Goal: Transaction & Acquisition: Download file/media

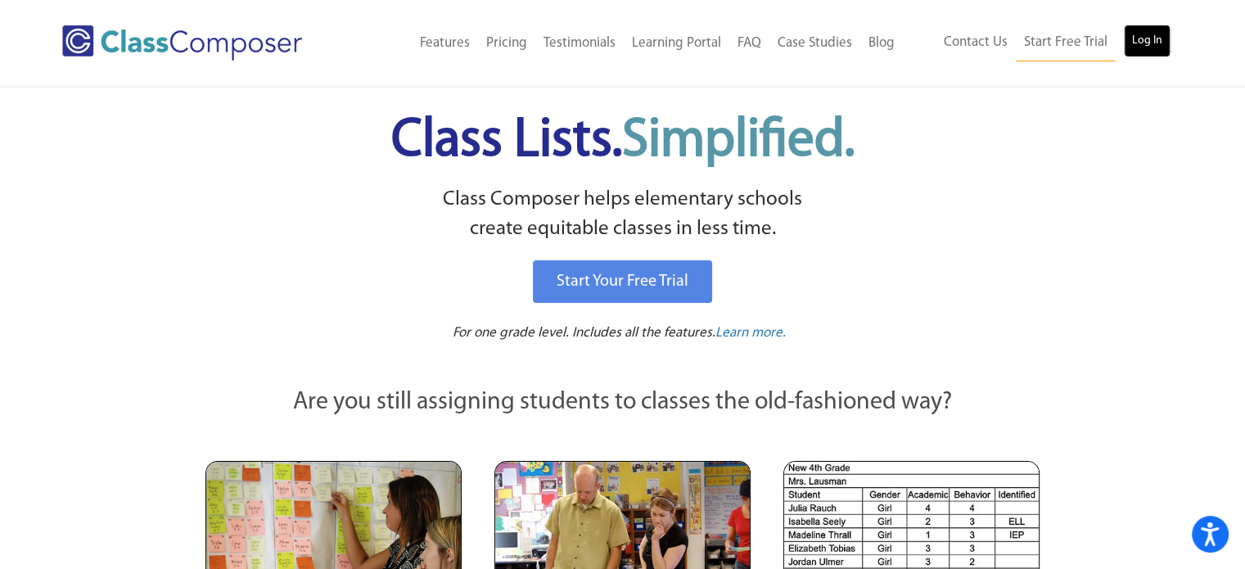
click at [1145, 40] on link "Log In" at bounding box center [1147, 41] width 47 height 33
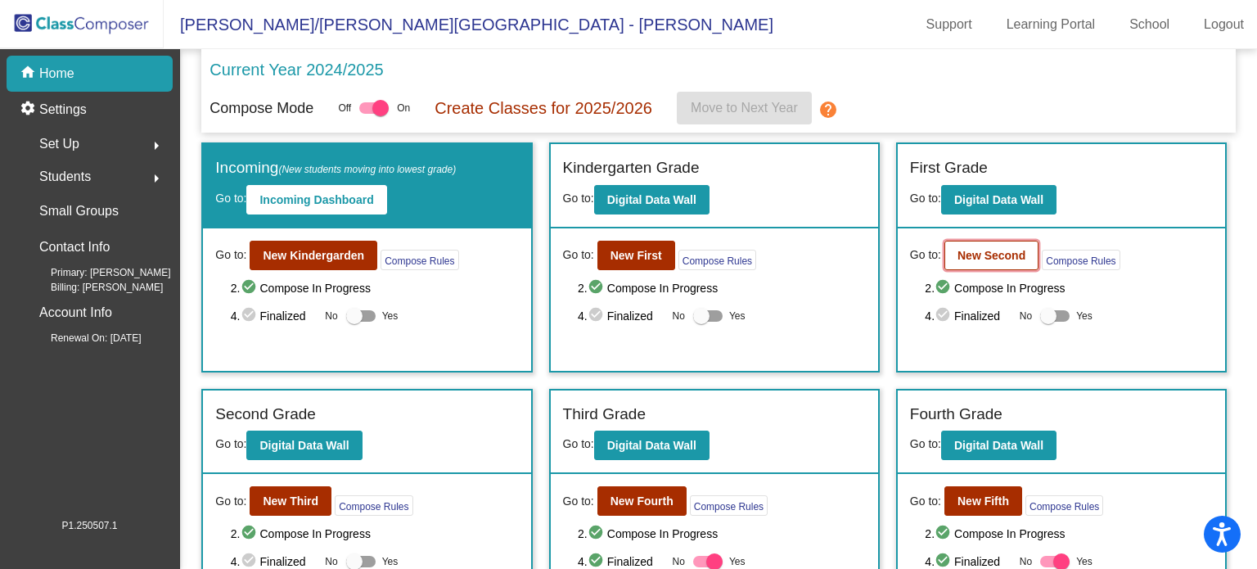
click at [1005, 250] on b "New Second" at bounding box center [992, 255] width 68 height 13
click at [338, 251] on b "New Kindergarden" at bounding box center [313, 255] width 101 height 13
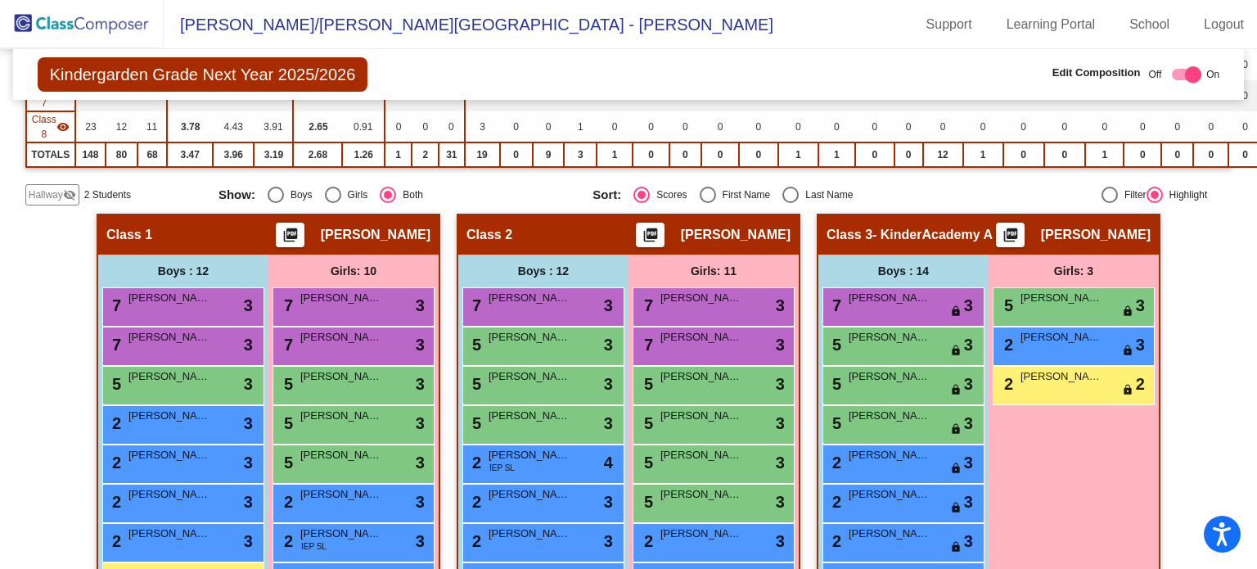
scroll to position [491, 0]
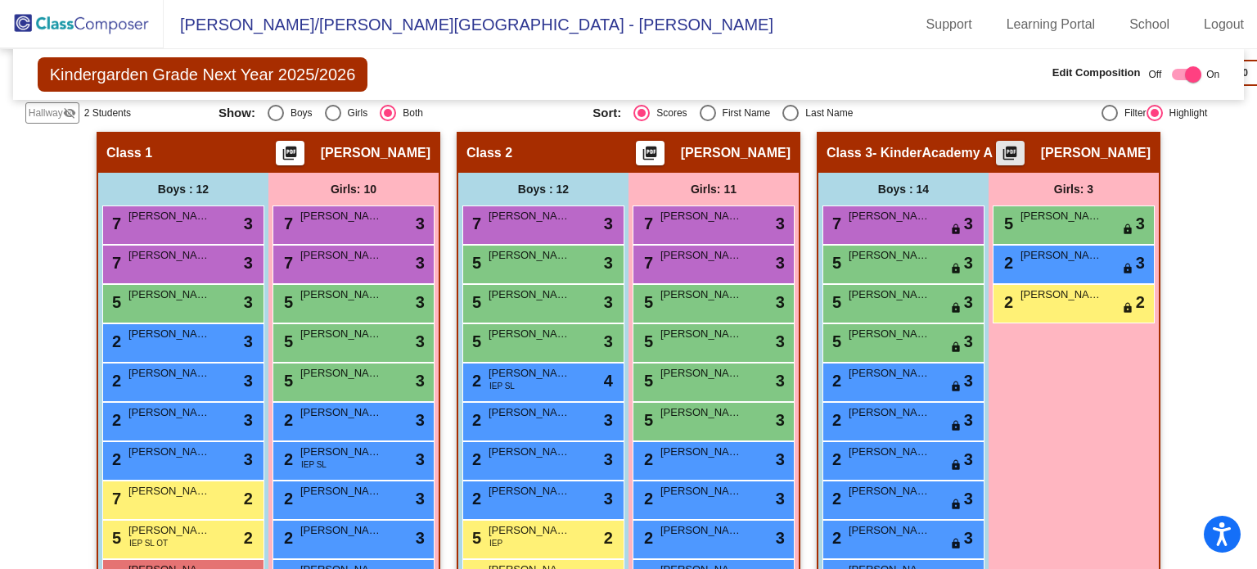
drag, startPoint x: 927, startPoint y: 212, endPoint x: 1026, endPoint y: 142, distance: 121.5
click at [1020, 145] on mat-icon "picture_as_pdf" at bounding box center [1010, 156] width 20 height 23
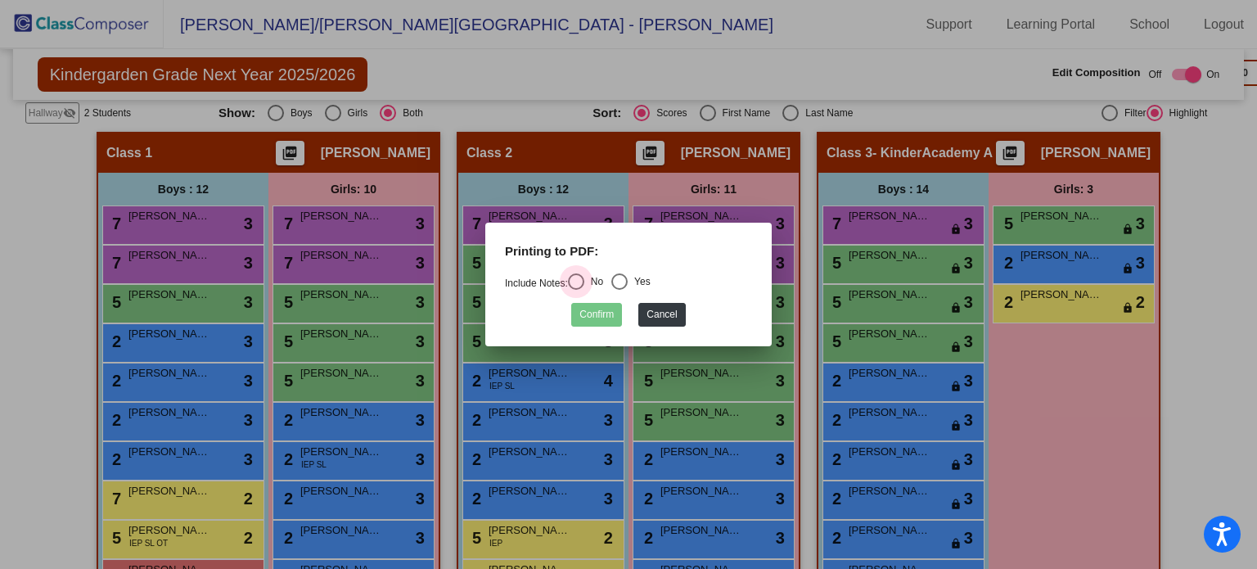
click at [583, 278] on div "Select an option" at bounding box center [576, 281] width 16 height 16
click at [576, 290] on input "No" at bounding box center [575, 290] width 1 height 1
radio input "true"
click at [593, 314] on button "Confirm" at bounding box center [596, 315] width 51 height 24
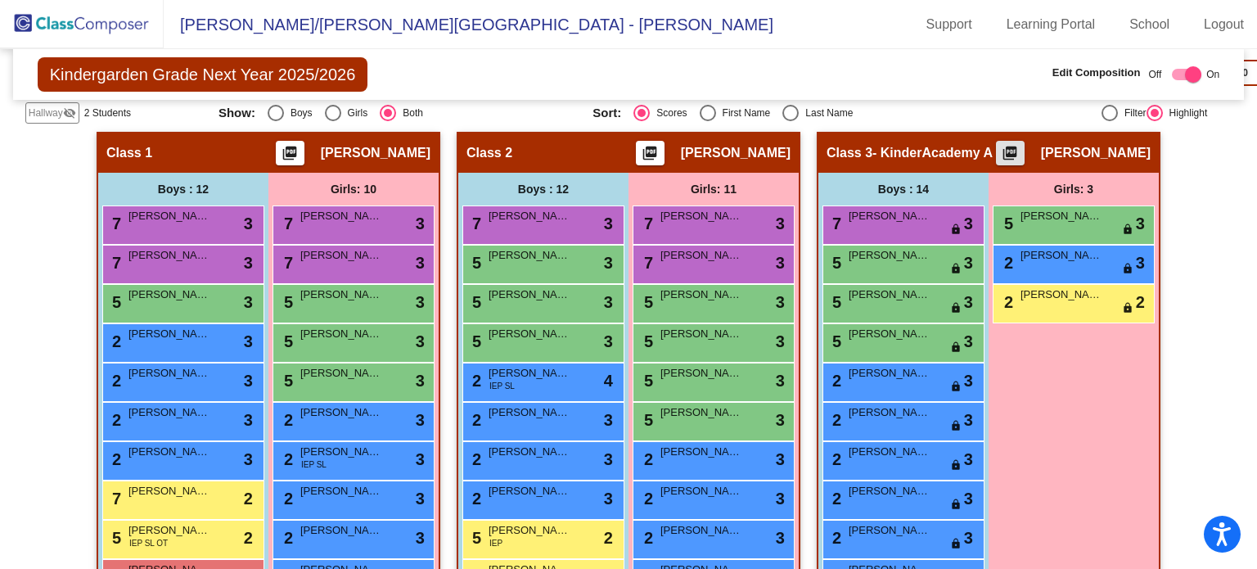
click at [1020, 146] on mat-icon "picture_as_pdf" at bounding box center [1010, 156] width 20 height 23
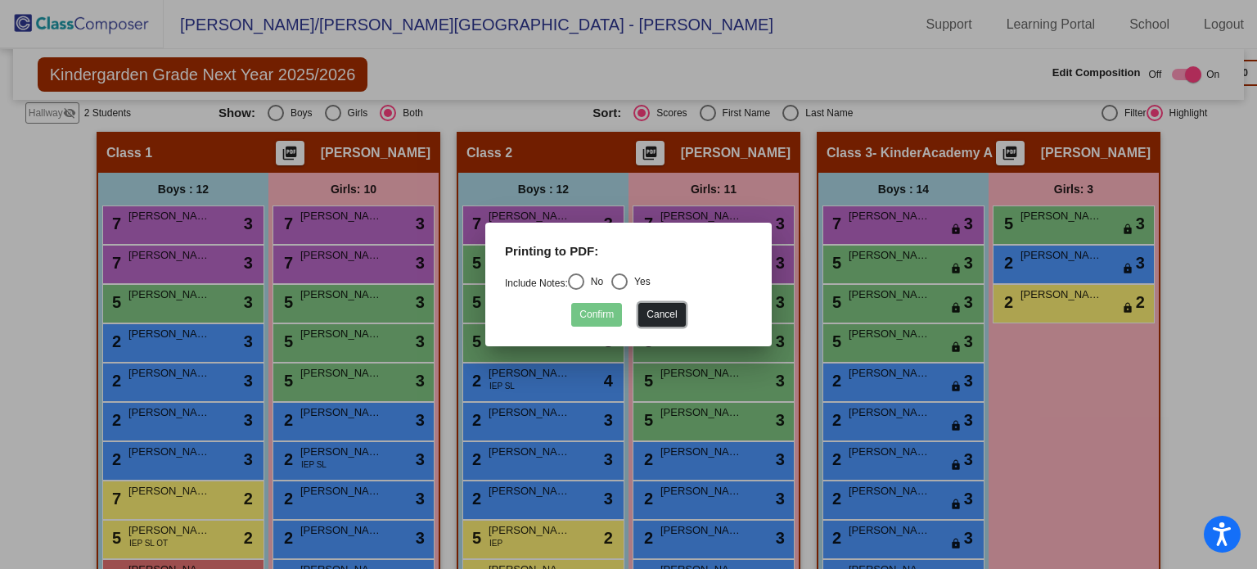
click at [677, 318] on button "Cancel" at bounding box center [661, 315] width 47 height 24
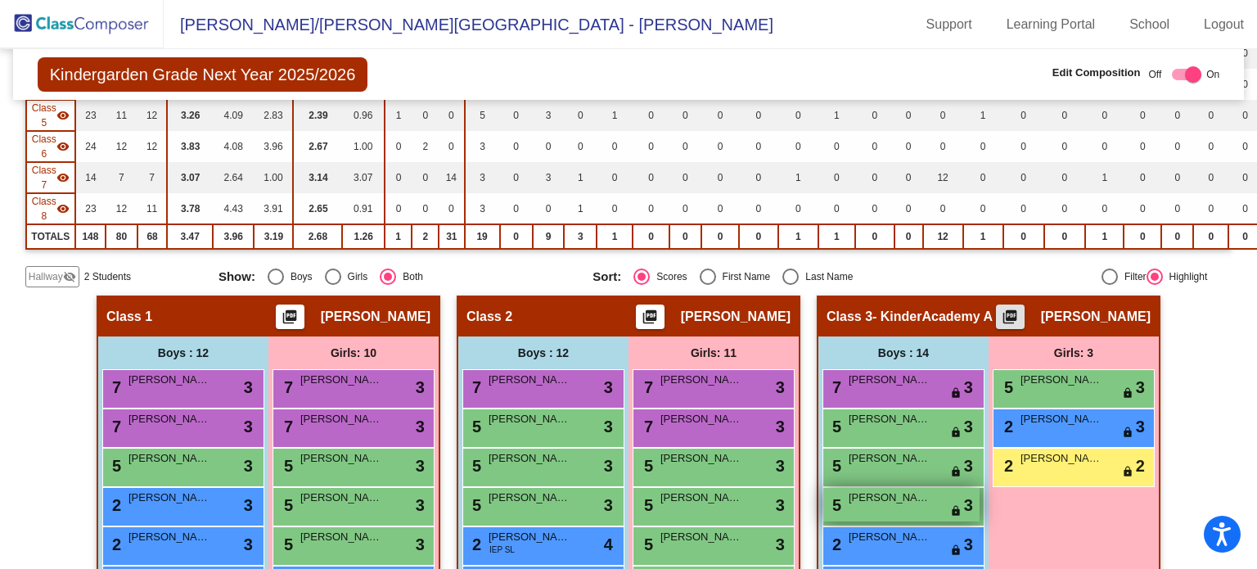
scroll to position [246, 0]
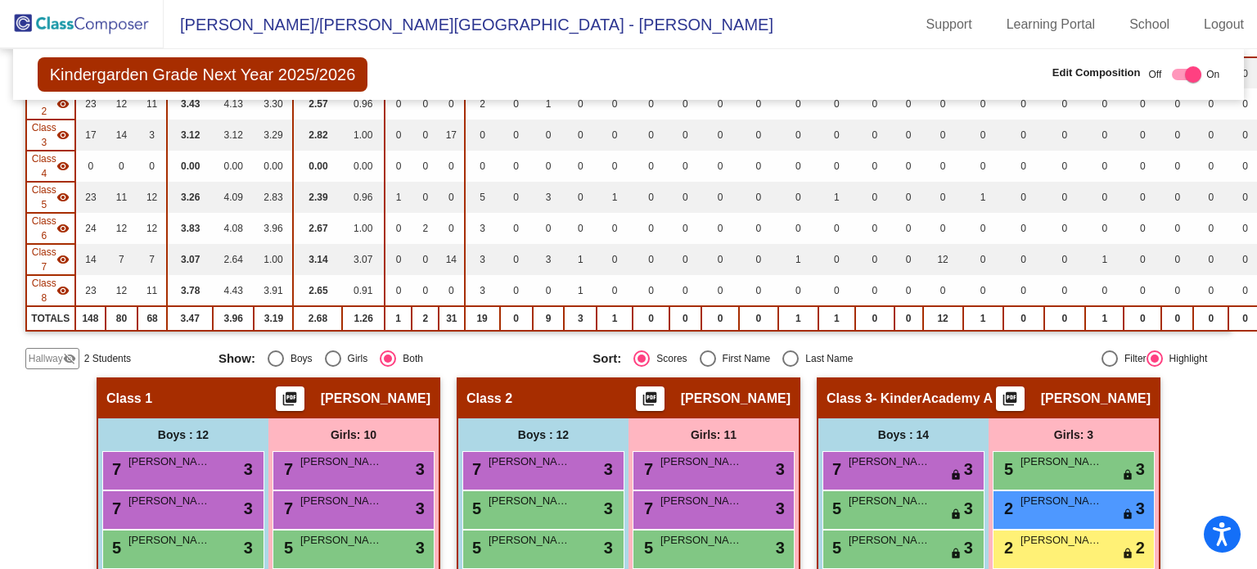
click at [36, 277] on span "Class 8" at bounding box center [44, 290] width 25 height 29
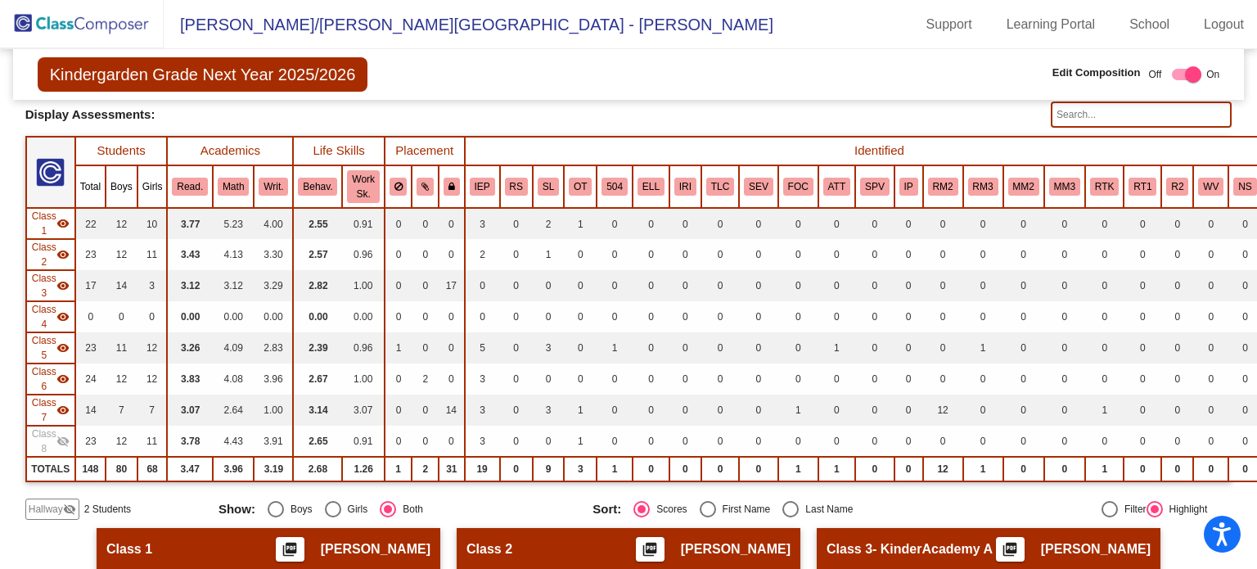
scroll to position [0, 0]
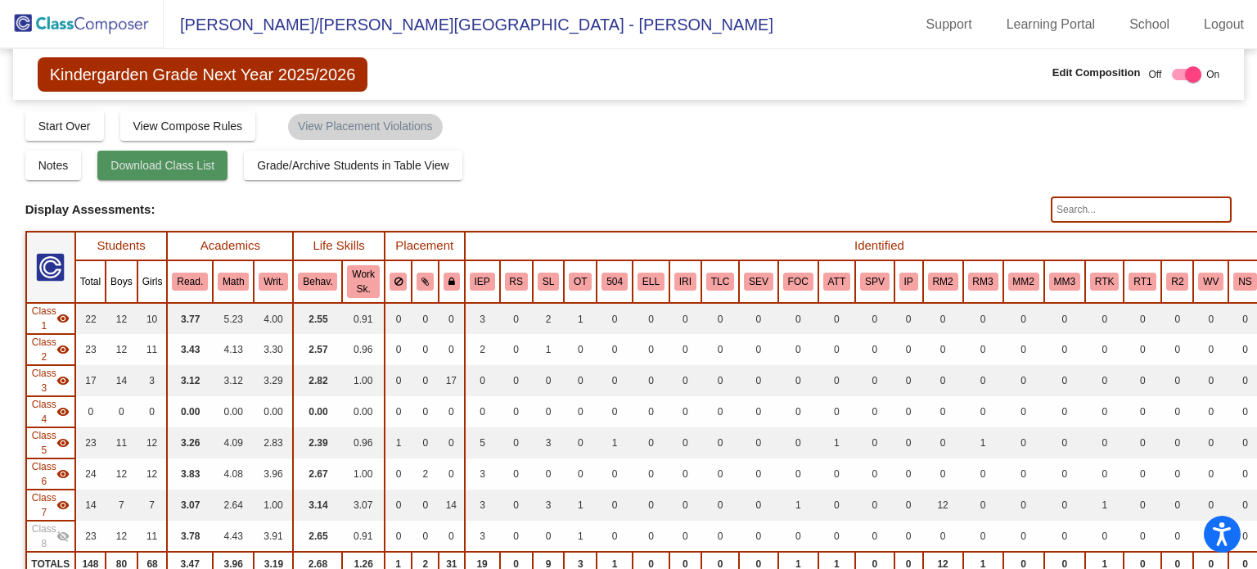
click at [189, 167] on span "Download Class List" at bounding box center [162, 165] width 104 height 13
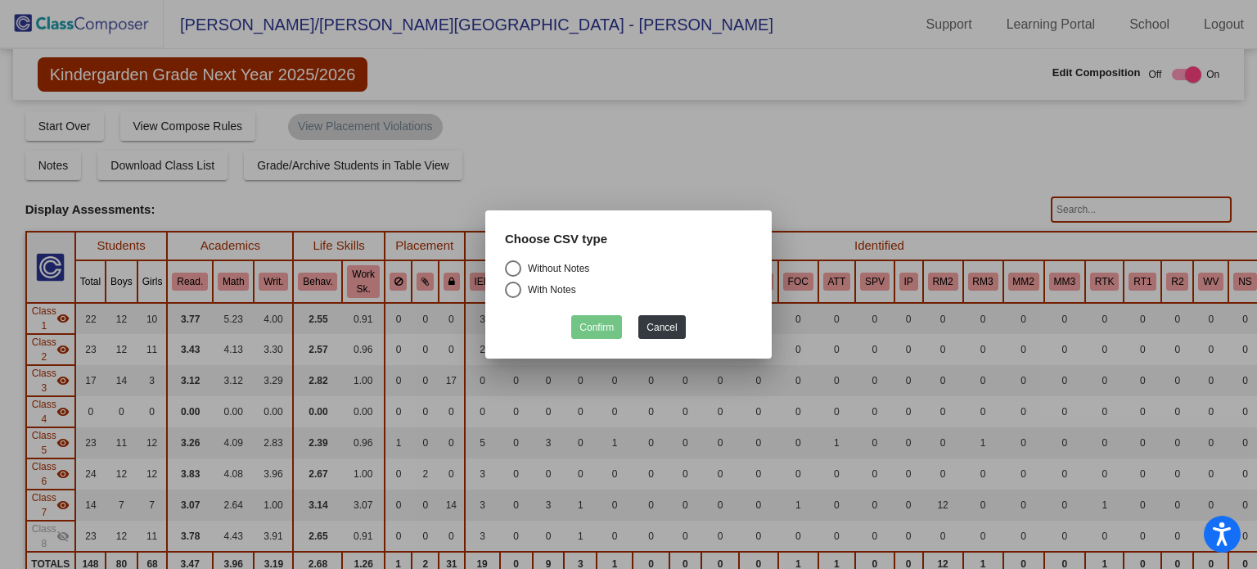
click at [510, 268] on div "Select an option" at bounding box center [513, 268] width 16 height 16
click at [512, 277] on input "Without Notes" at bounding box center [512, 277] width 1 height 1
radio input "true"
click at [597, 327] on button "Confirm" at bounding box center [596, 327] width 51 height 24
